Goal: Download file/media

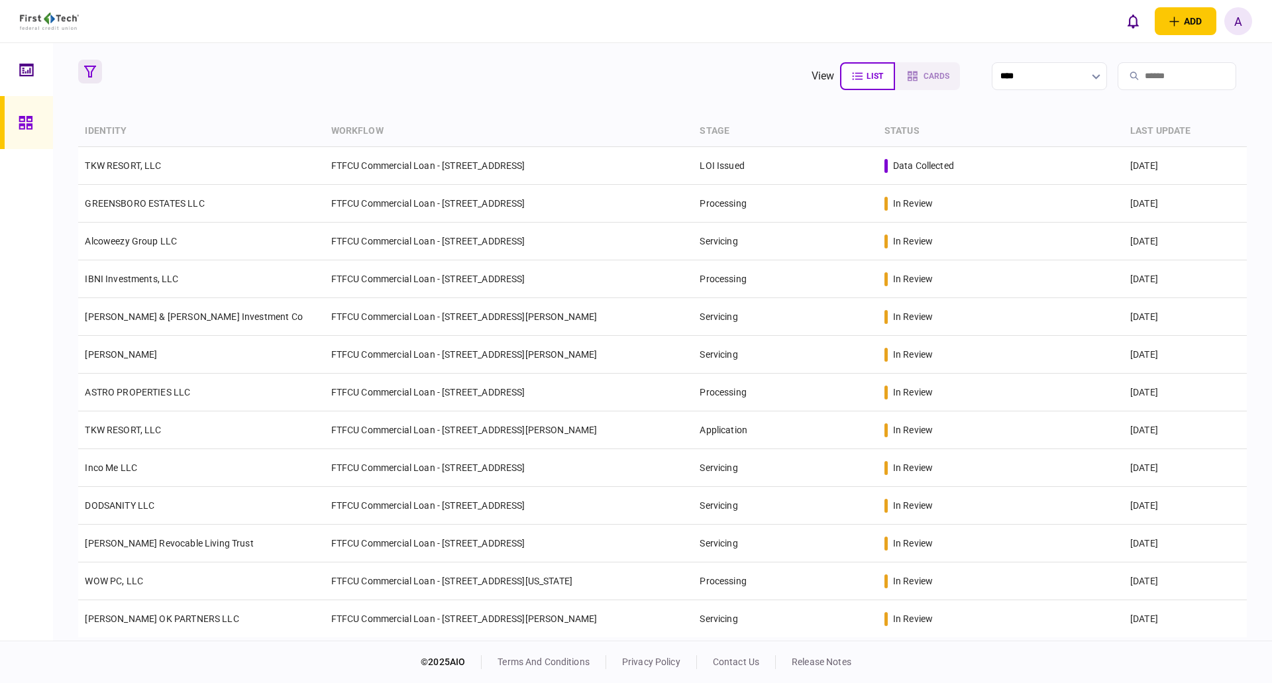
click at [90, 69] on icon "button" at bounding box center [90, 72] width 12 height 12
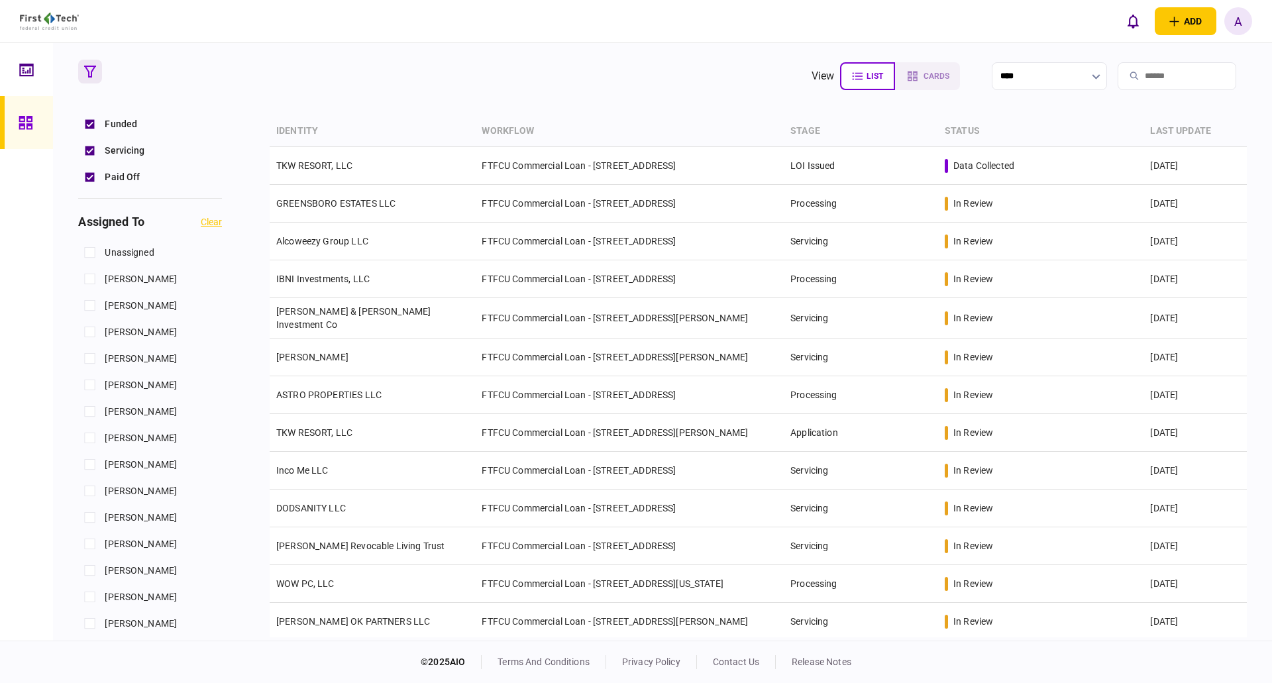
scroll to position [397, 0]
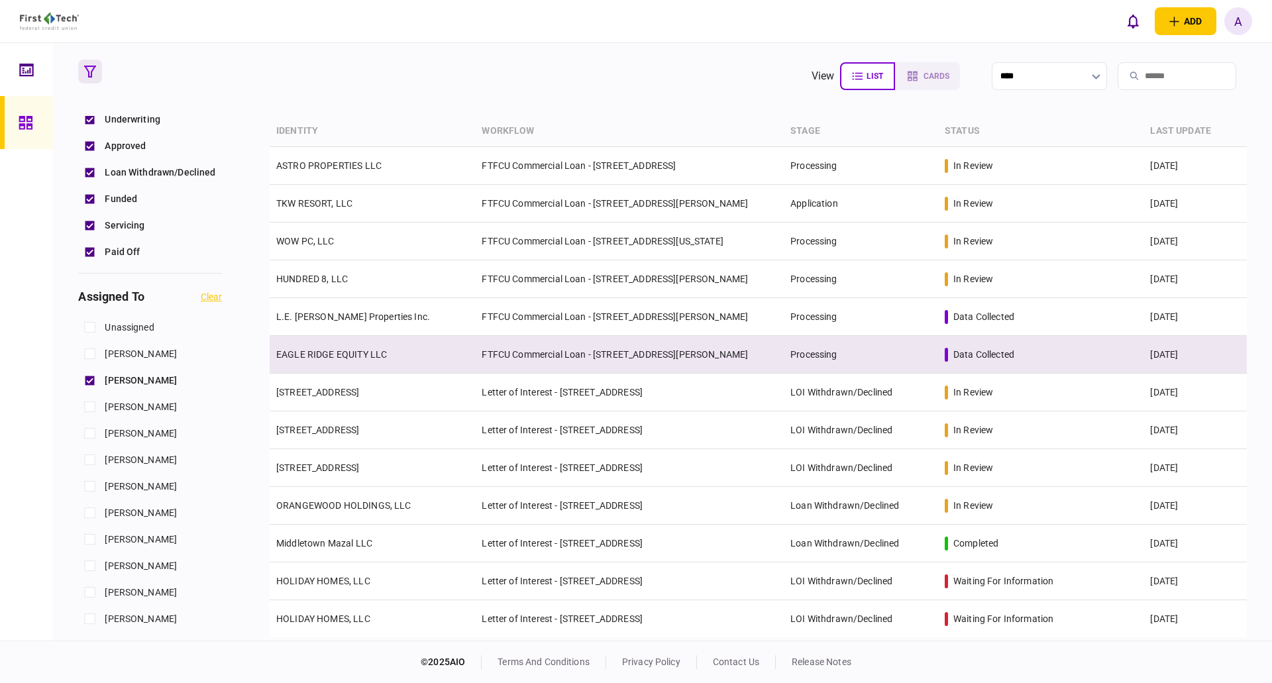
click at [334, 359] on link "EAGLE RIDGE EQUITY LLC" at bounding box center [331, 354] width 111 height 11
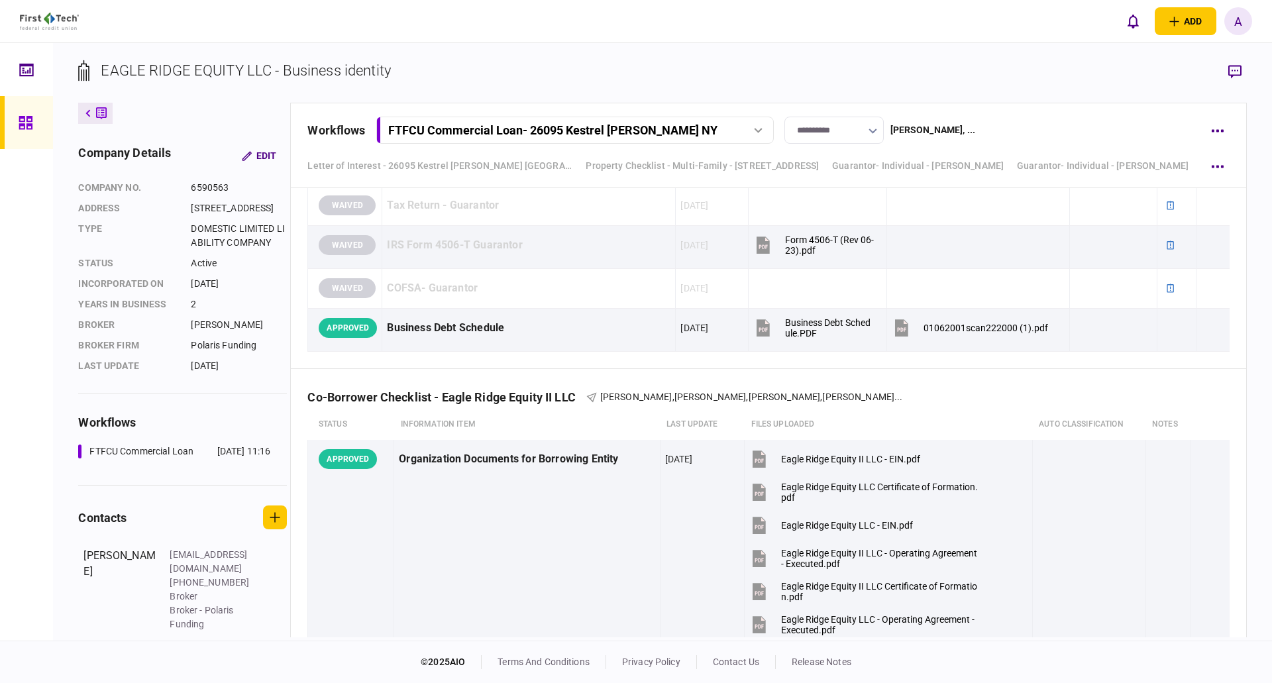
scroll to position [4636, 0]
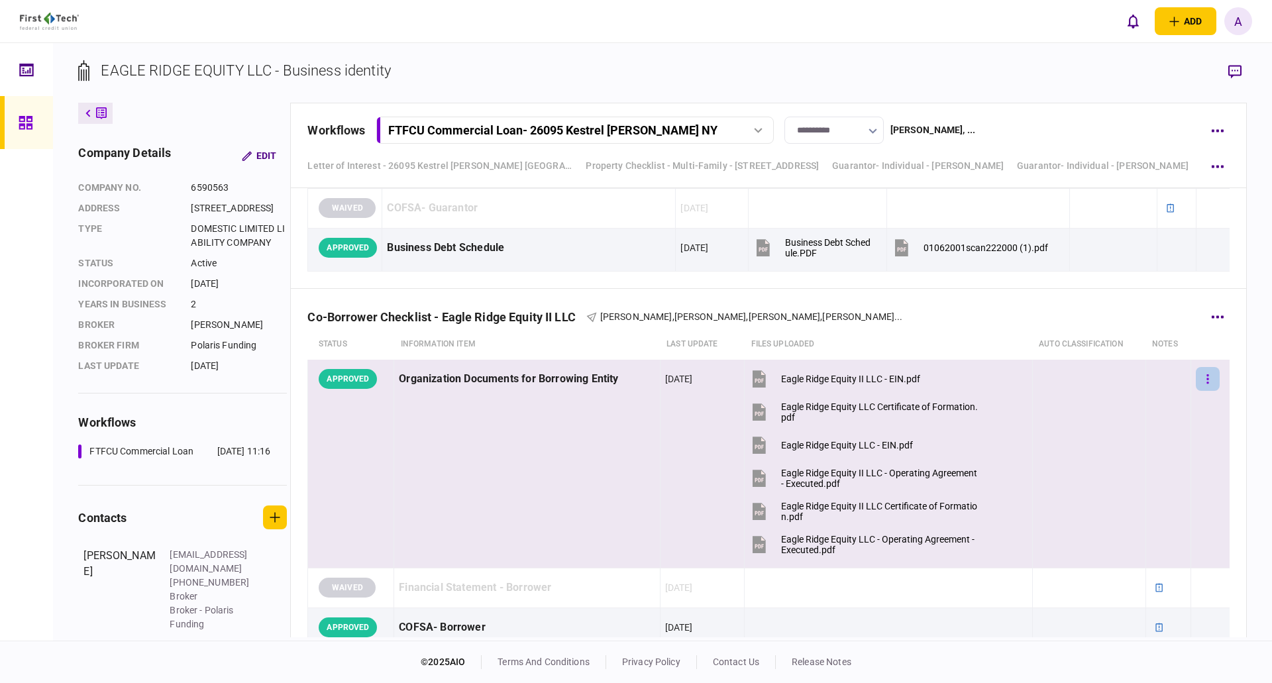
click at [1201, 381] on button "button" at bounding box center [1207, 379] width 24 height 24
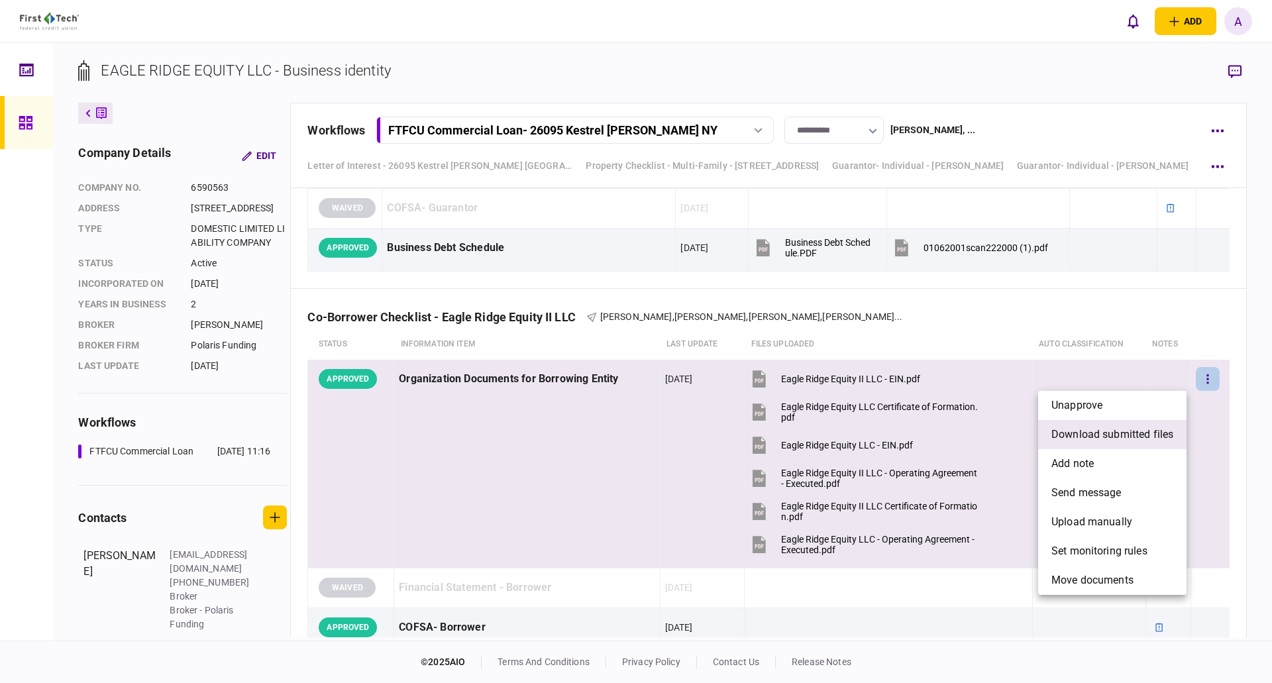
click at [1096, 432] on span "download submitted files" at bounding box center [1112, 435] width 122 height 16
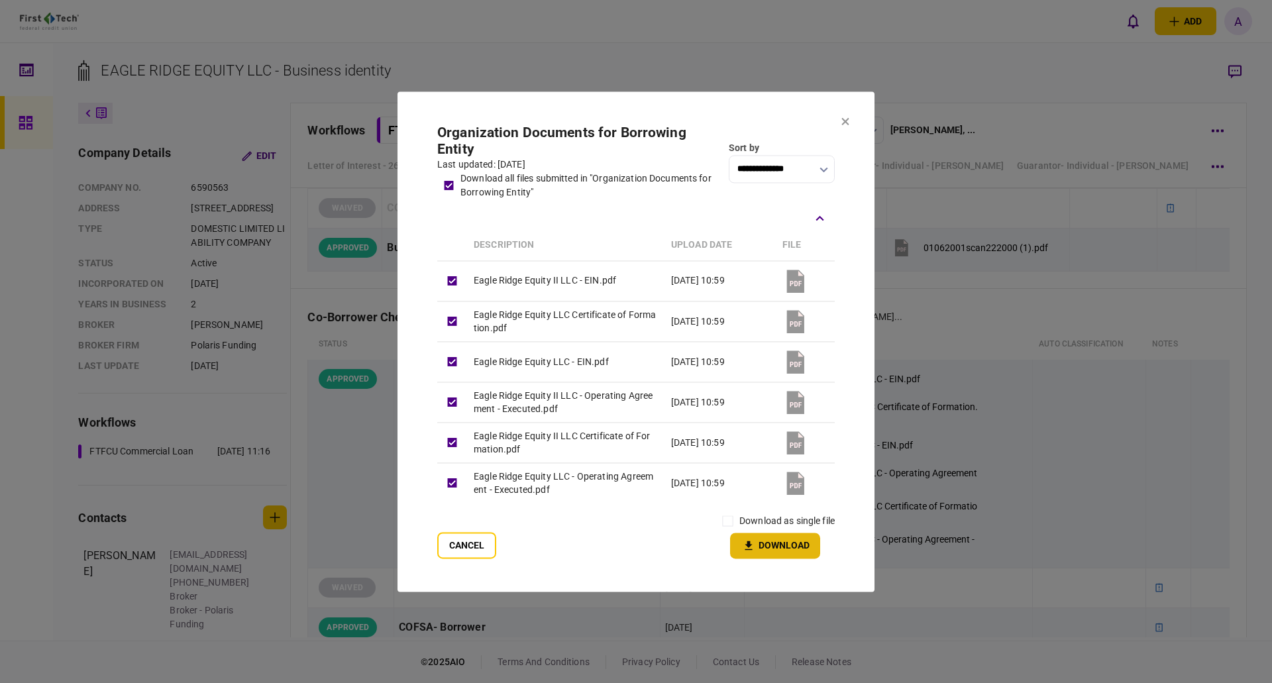
click at [784, 546] on button "Download" at bounding box center [775, 546] width 90 height 26
